Goal: Information Seeking & Learning: Compare options

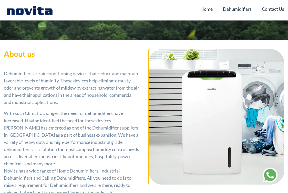
scroll to position [26, 0]
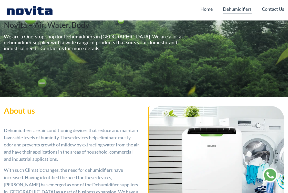
click at [237, 10] on link "Dehumidifiers" at bounding box center [237, 9] width 29 height 10
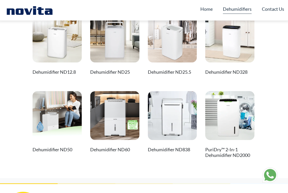
scroll to position [77, 0]
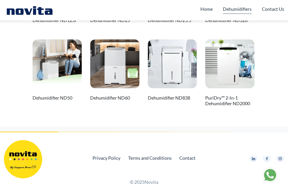
click at [239, 64] on img at bounding box center [229, 63] width 49 height 49
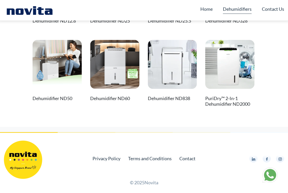
scroll to position [0, 0]
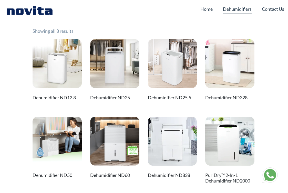
click at [181, 74] on img at bounding box center [172, 63] width 49 height 49
click at [52, 152] on img at bounding box center [57, 141] width 49 height 49
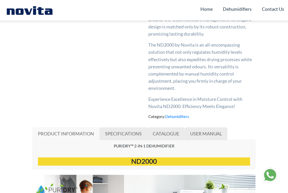
scroll to position [282, 0]
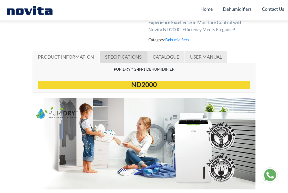
click at [126, 57] on span "SPECIFICATIONS" at bounding box center [123, 57] width 37 height 6
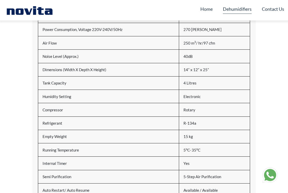
scroll to position [282, 0]
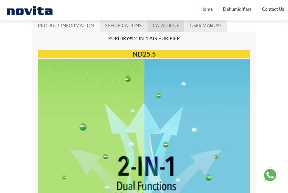
scroll to position [282, 0]
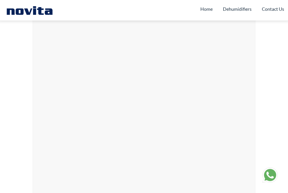
scroll to position [2076, 0]
